Goal: Information Seeking & Learning: Check status

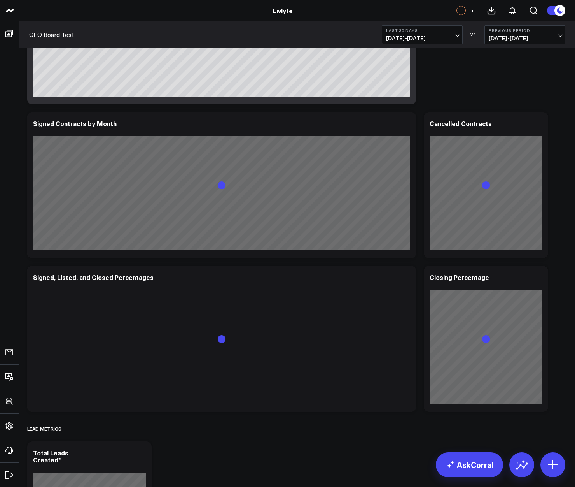
scroll to position [420, 0]
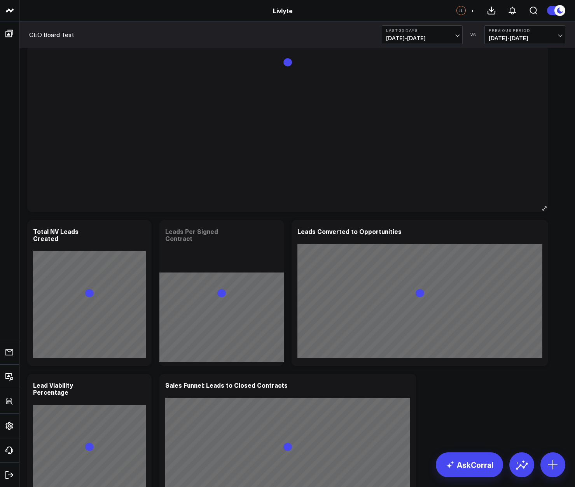
scroll to position [1106, 0]
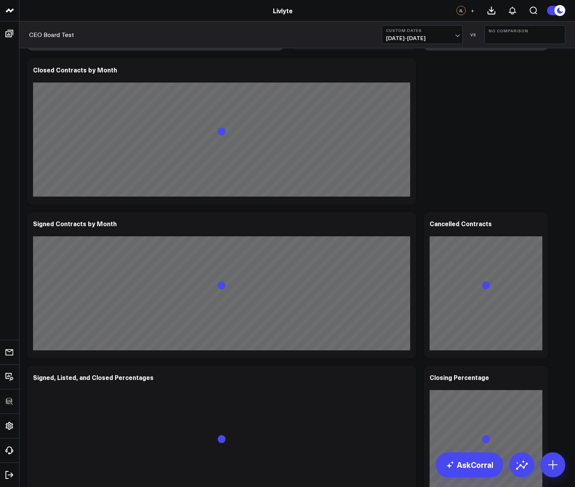
scroll to position [331, 0]
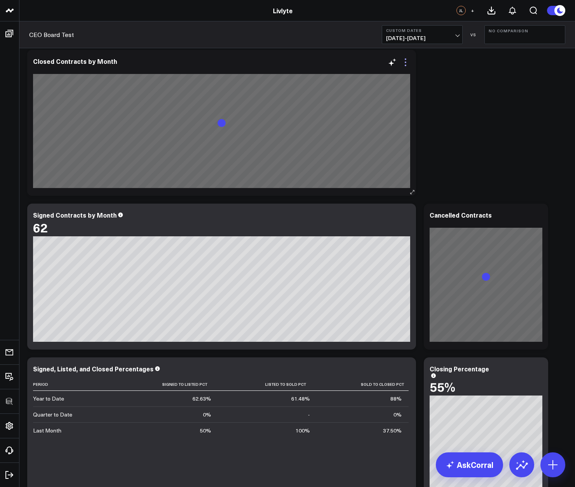
click at [404, 60] on icon at bounding box center [405, 62] width 9 height 9
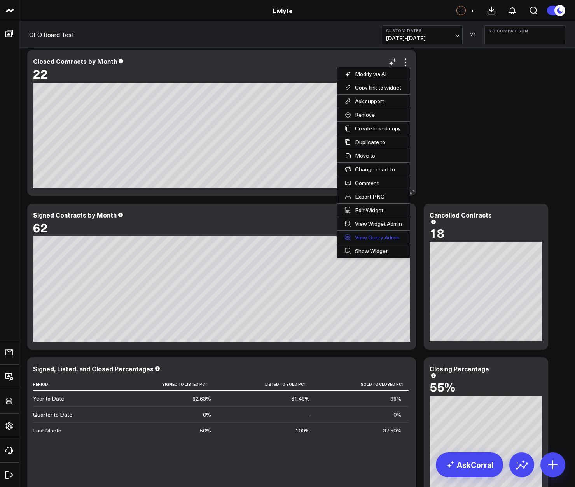
click at [380, 235] on link "View Query Admin" at bounding box center [373, 237] width 73 height 13
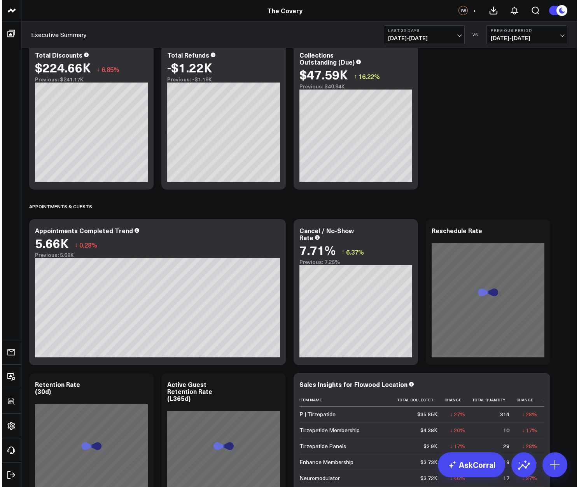
scroll to position [854, 0]
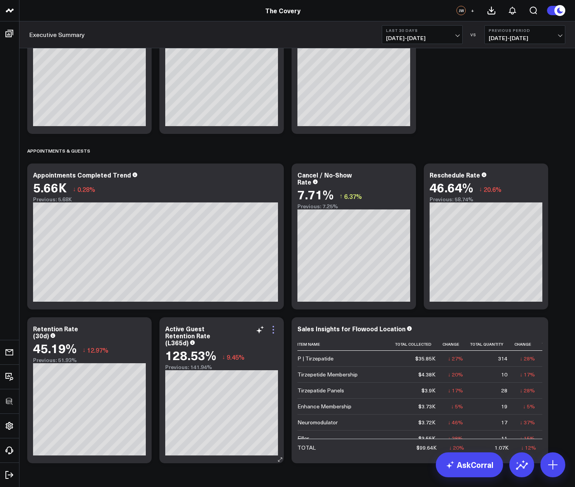
click at [271, 327] on icon at bounding box center [273, 329] width 9 height 9
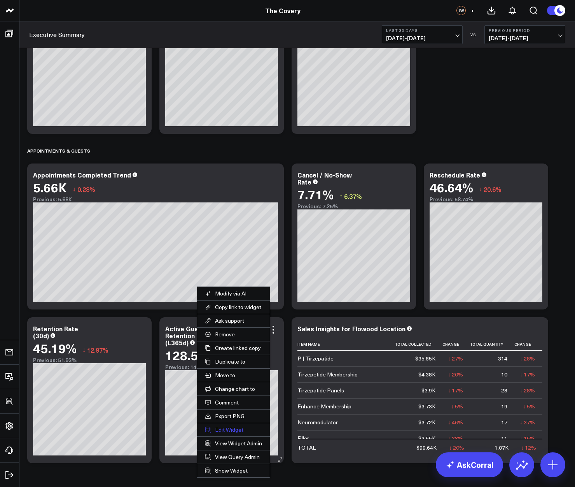
click at [226, 431] on button "Edit Widget" at bounding box center [233, 429] width 73 height 13
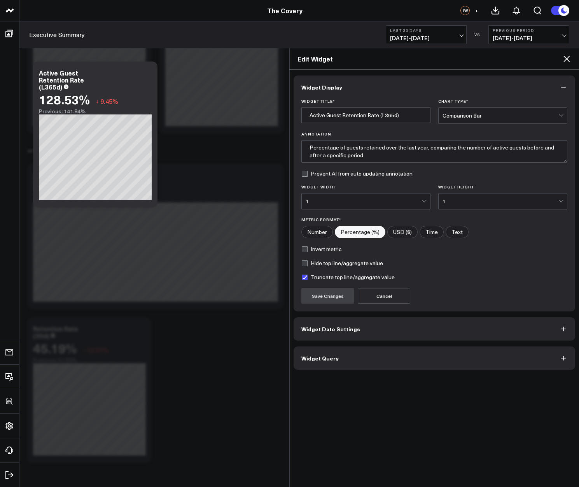
click at [327, 363] on button "Widget Query" at bounding box center [435, 357] width 282 height 23
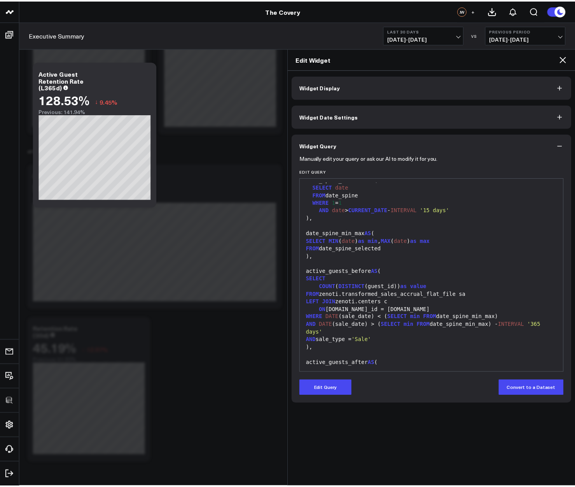
scroll to position [21, 0]
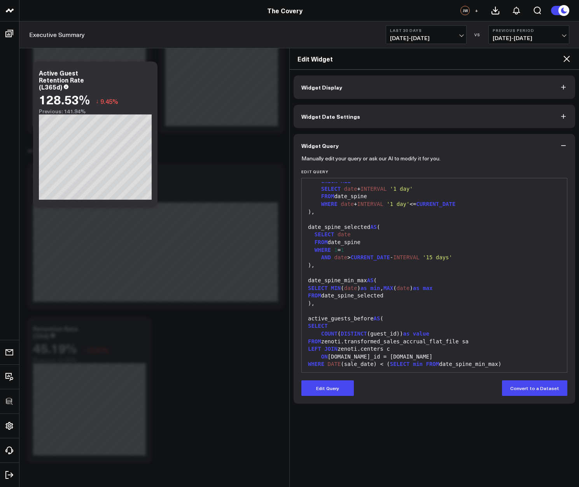
click at [571, 57] on icon at bounding box center [566, 58] width 9 height 9
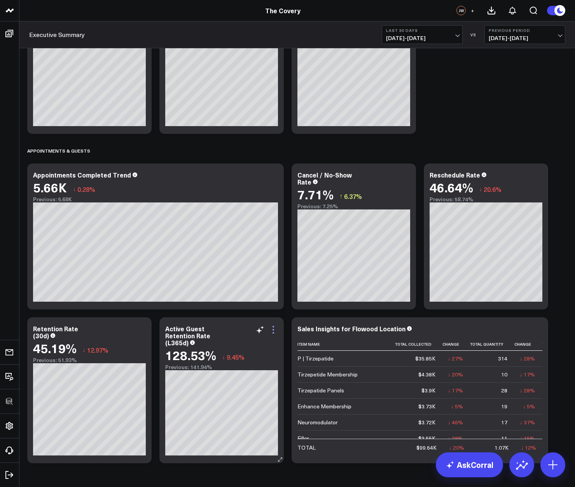
click at [274, 329] on icon at bounding box center [274, 330] width 2 height 2
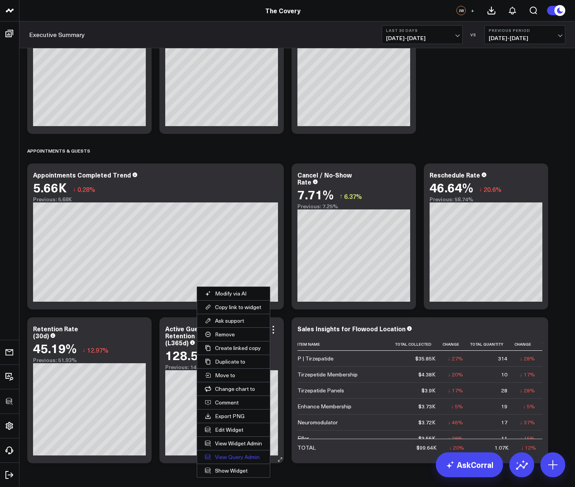
click at [231, 457] on link "View Query Admin" at bounding box center [233, 456] width 73 height 13
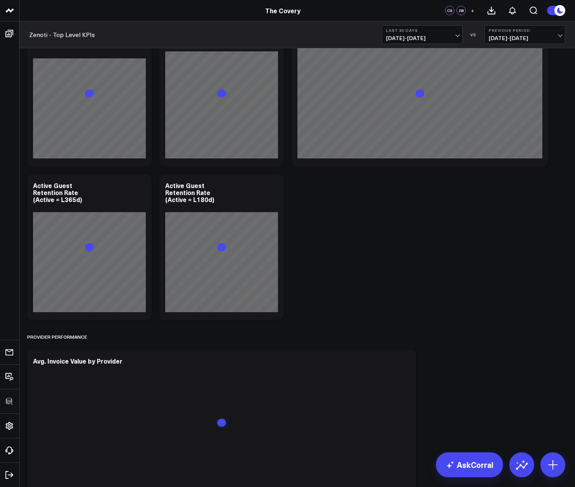
scroll to position [2191, 0]
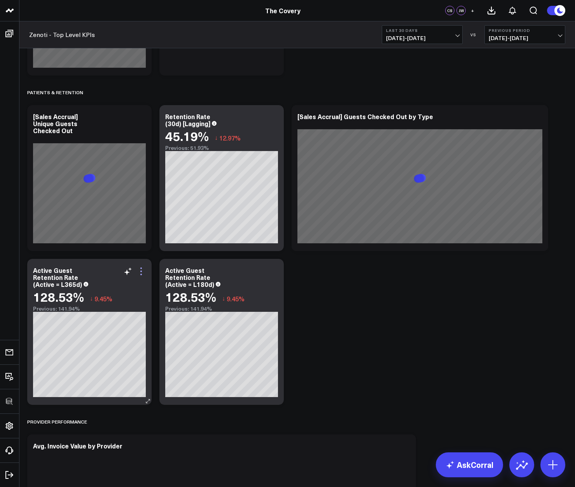
click at [142, 272] on icon at bounding box center [141, 270] width 9 height 9
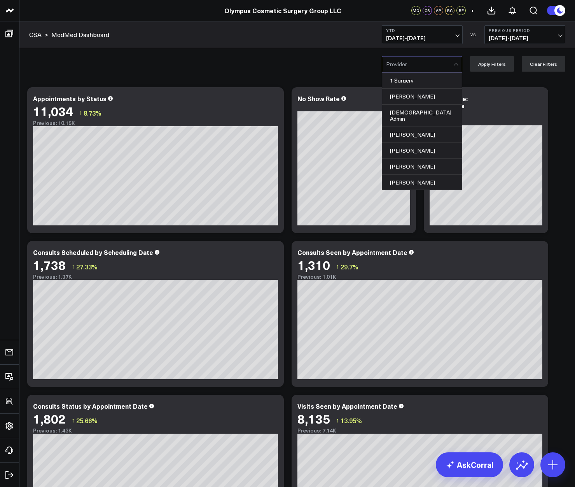
click at [413, 65] on div at bounding box center [419, 64] width 67 height 16
click at [290, 58] on div "1 Surgery, 1 of 126. 126 results available. Use Up and Down to choose options, …" at bounding box center [297, 63] width 556 height 31
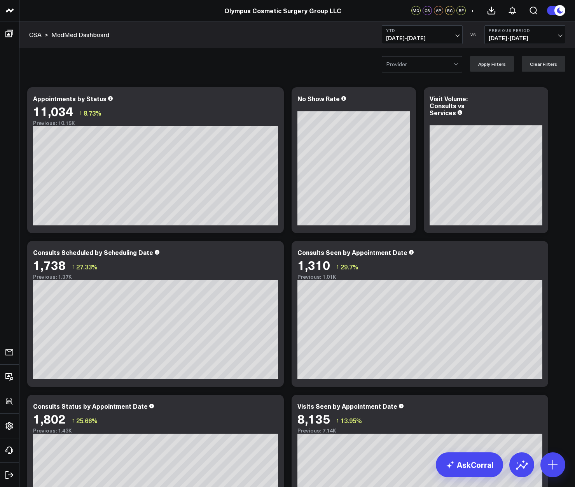
click at [399, 38] on span "[DATE] - [DATE]" at bounding box center [422, 38] width 72 height 6
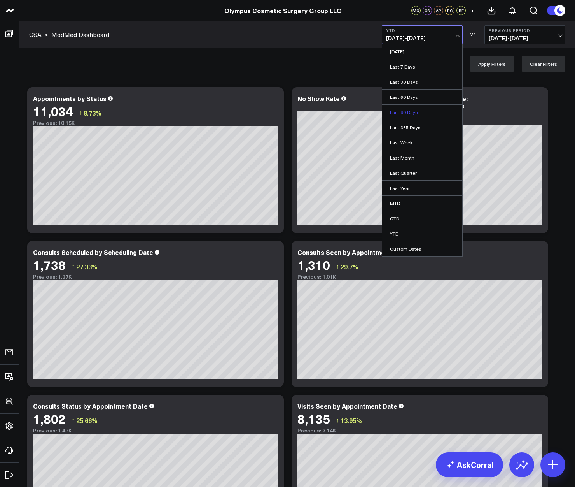
click at [397, 114] on link "Last 90 Days" at bounding box center [422, 112] width 80 height 15
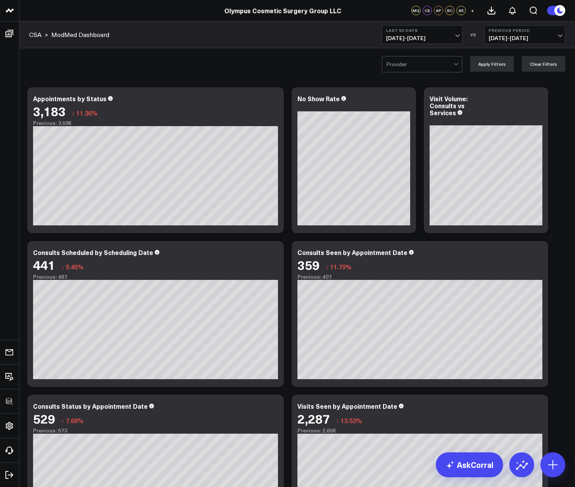
click at [401, 65] on div at bounding box center [419, 64] width 67 height 16
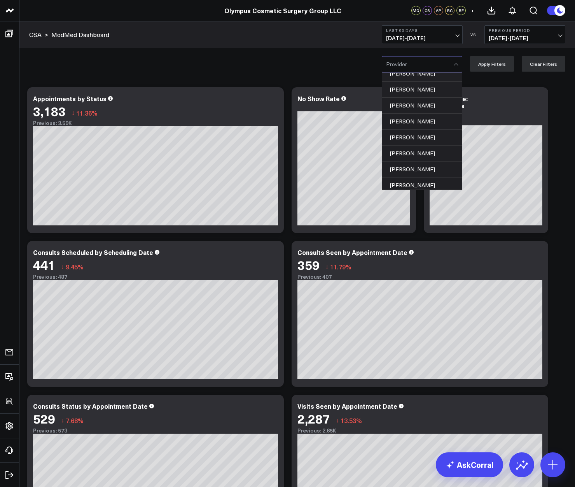
scroll to position [221, 0]
click at [293, 60] on div "[PERSON_NAME], 18 of 126. 126 results available. Use Up and Down to choose opti…" at bounding box center [297, 63] width 556 height 31
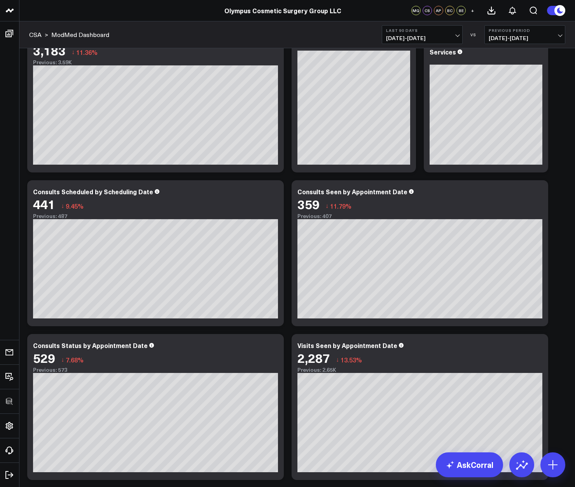
scroll to position [0, 0]
